Goal: Information Seeking & Learning: Check status

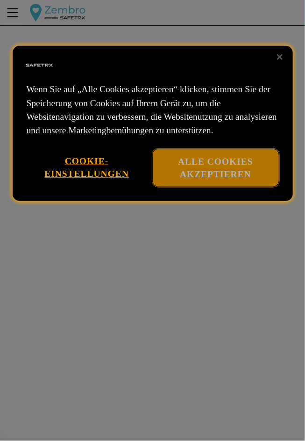
click at [218, 182] on button "Alle Cookies akzeptieren" at bounding box center [216, 168] width 126 height 38
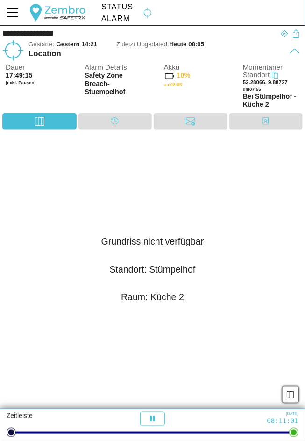
click at [17, 5] on icon "MenÜ" at bounding box center [13, 13] width 16 height 16
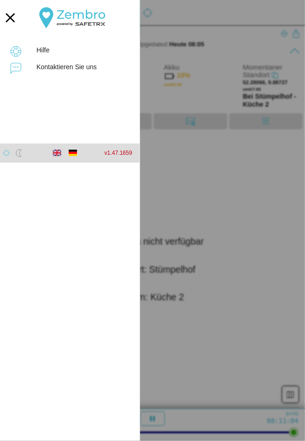
click at [16, 11] on icon "button" at bounding box center [10, 17] width 21 height 21
